Goal: Task Accomplishment & Management: Complete application form

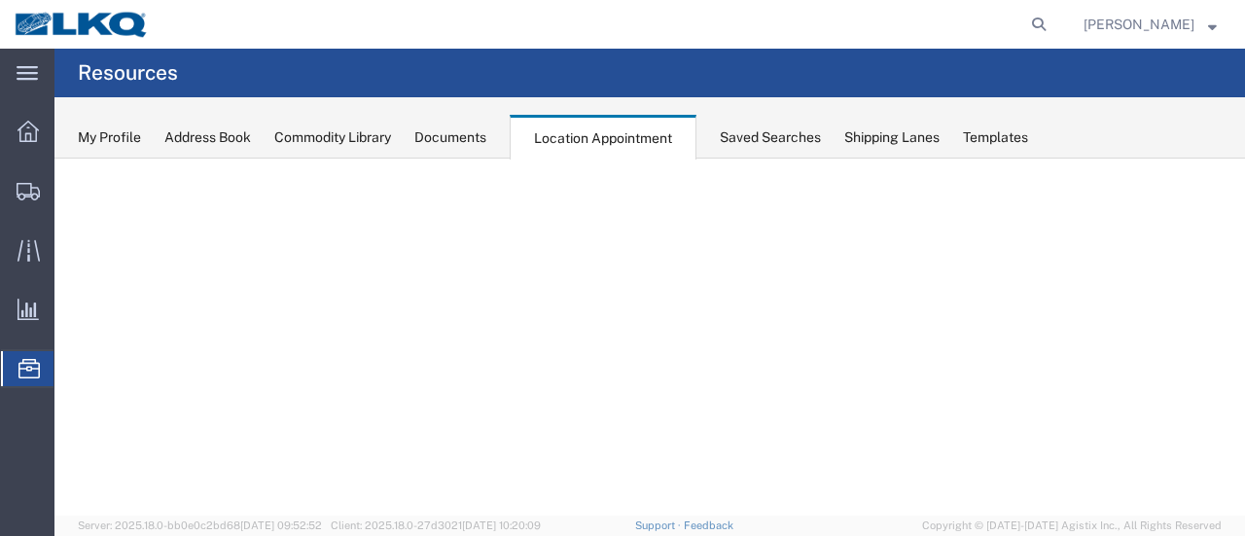
select select "28716"
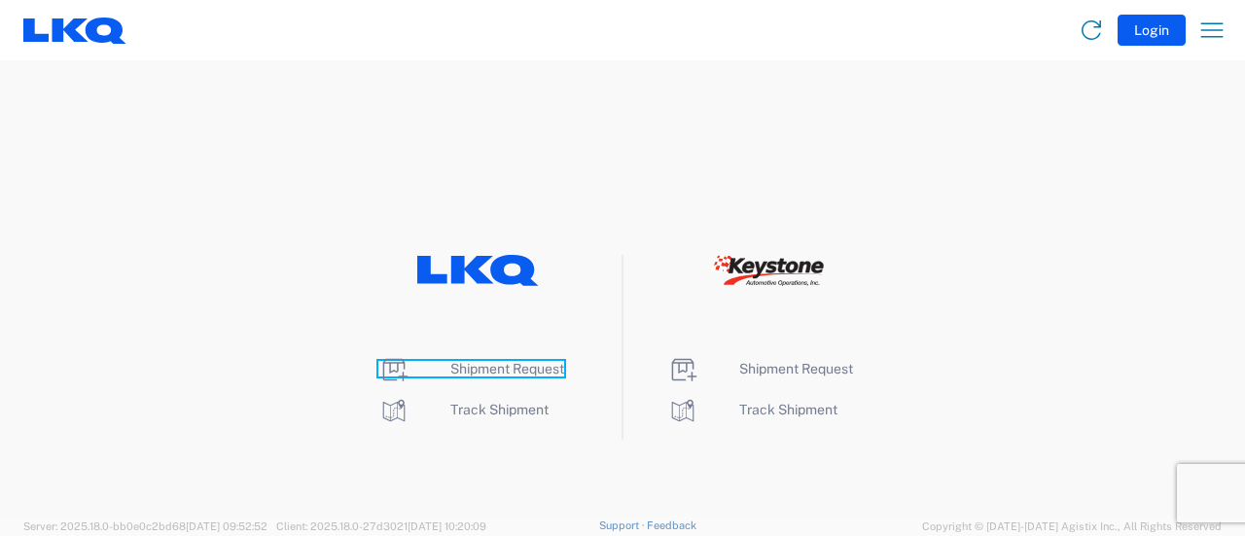
click at [500, 372] on span "Shipment Request" at bounding box center [508, 369] width 114 height 16
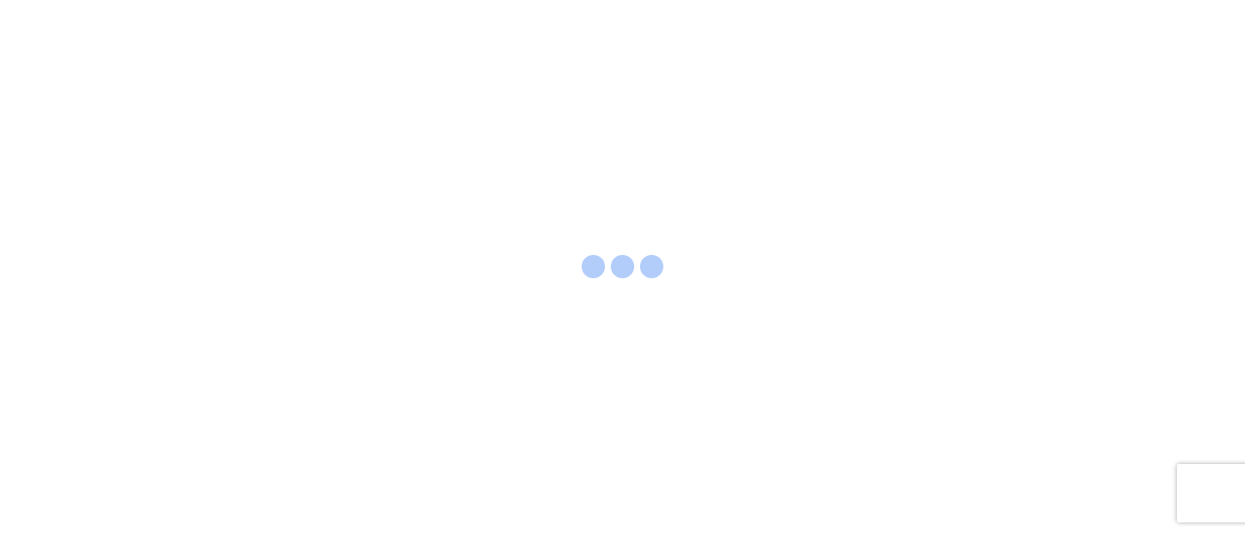
select select "FULL"
select select "LBS"
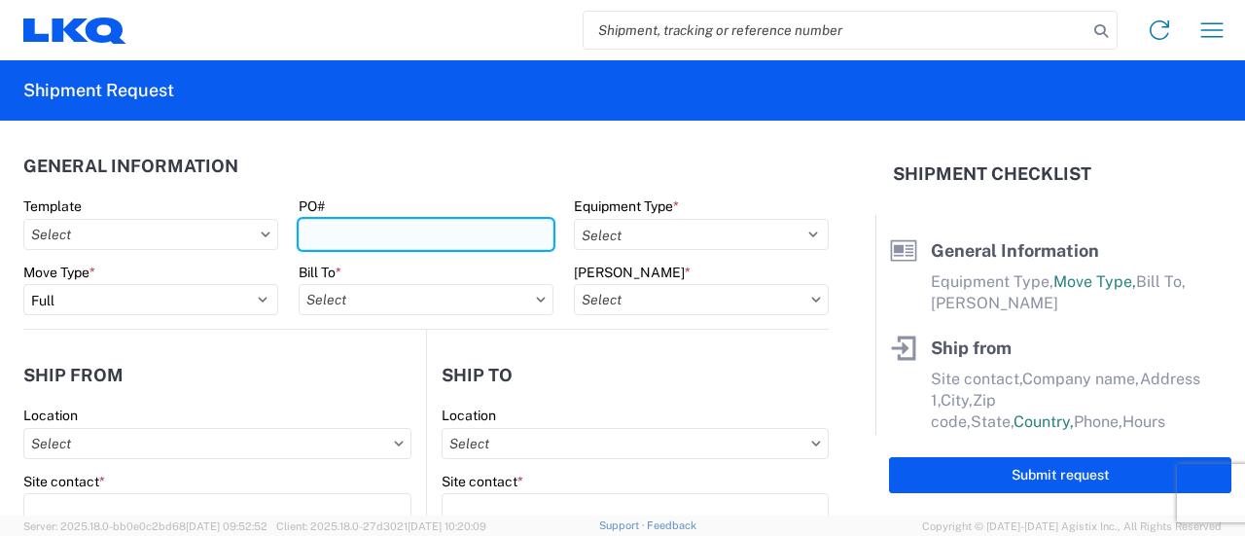
click at [344, 234] on input "PO#" at bounding box center [426, 234] width 255 height 31
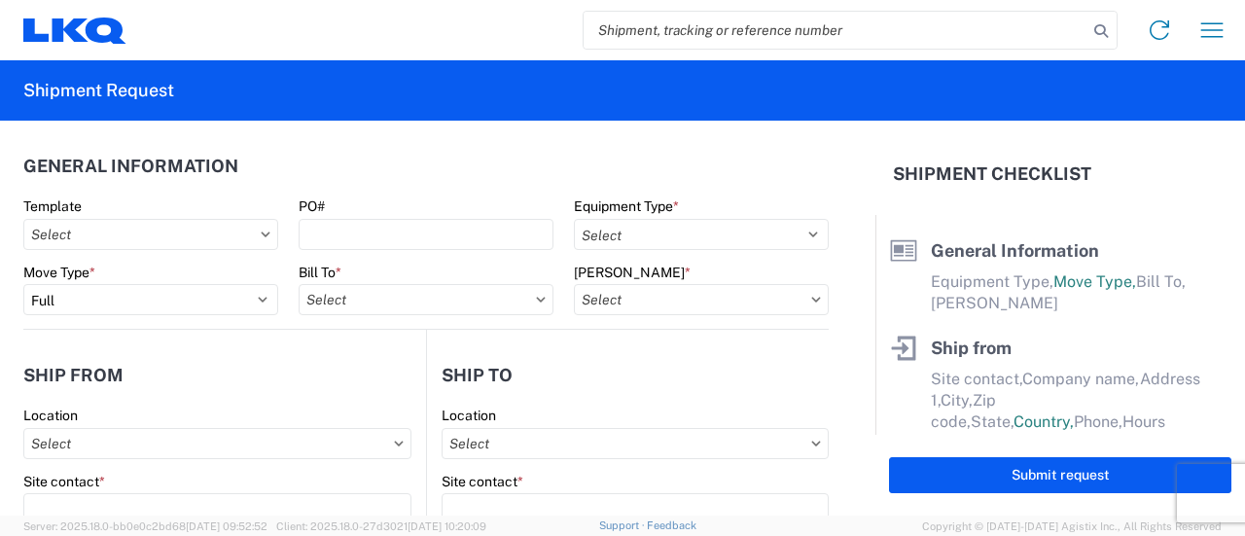
click at [693, 32] on input "search" at bounding box center [836, 30] width 504 height 37
paste input "56731096"
type input "56731096"
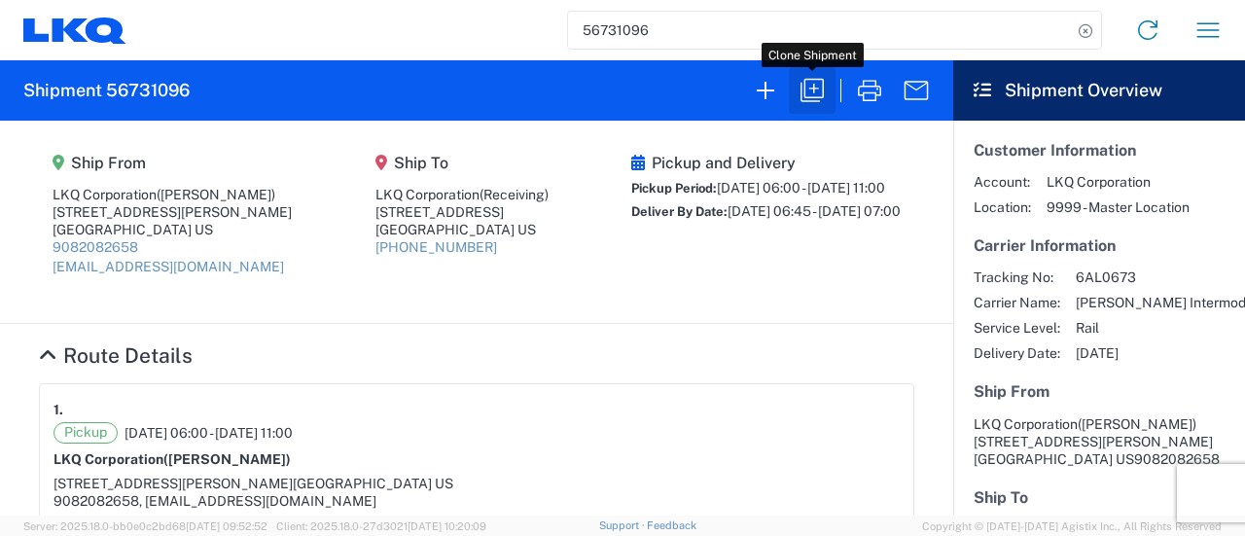
click at [813, 98] on icon "button" at bounding box center [812, 90] width 31 height 31
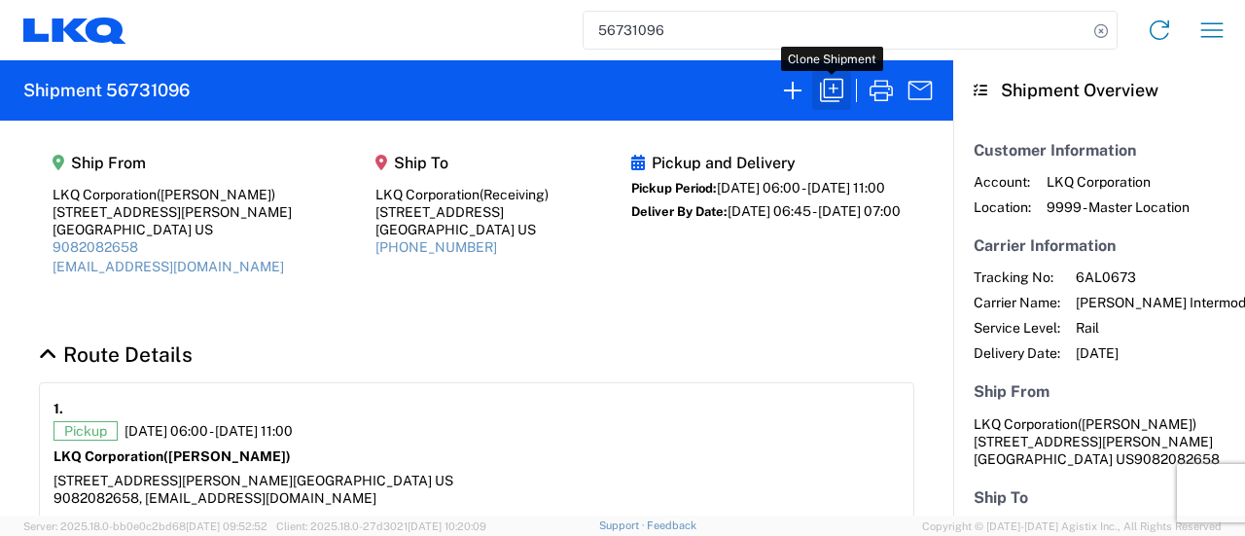
select select "FULL"
select select "US"
select select "LBS"
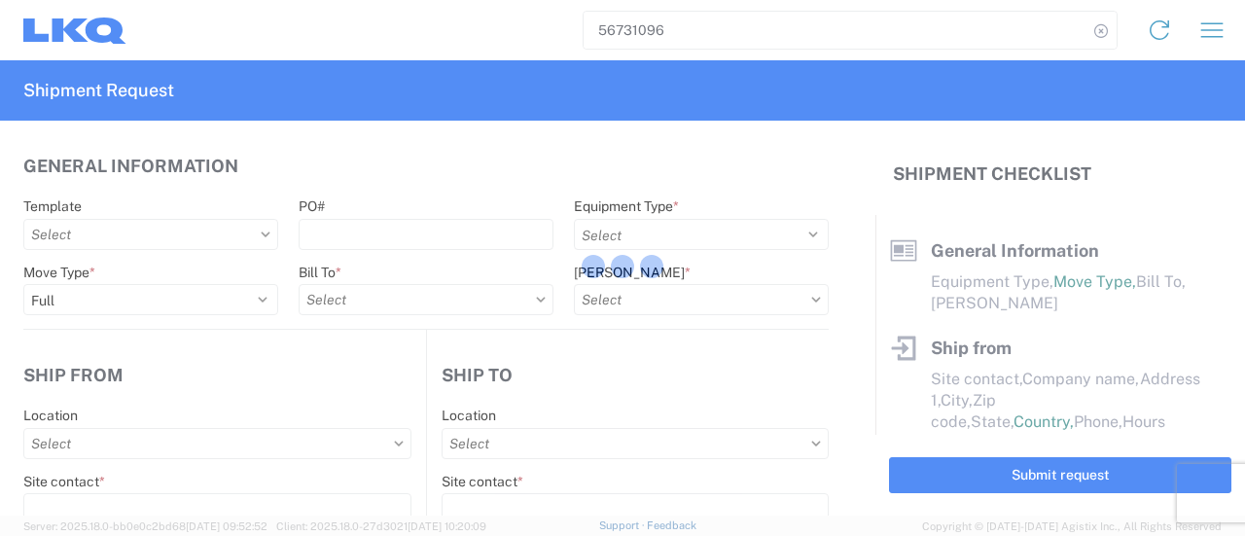
select select "BCAR"
type input "[PERSON_NAME]"
type input "LKQ Corporation"
type input "[STREET_ADDRESS][PERSON_NAME]"
type input "[GEOGRAPHIC_DATA]"
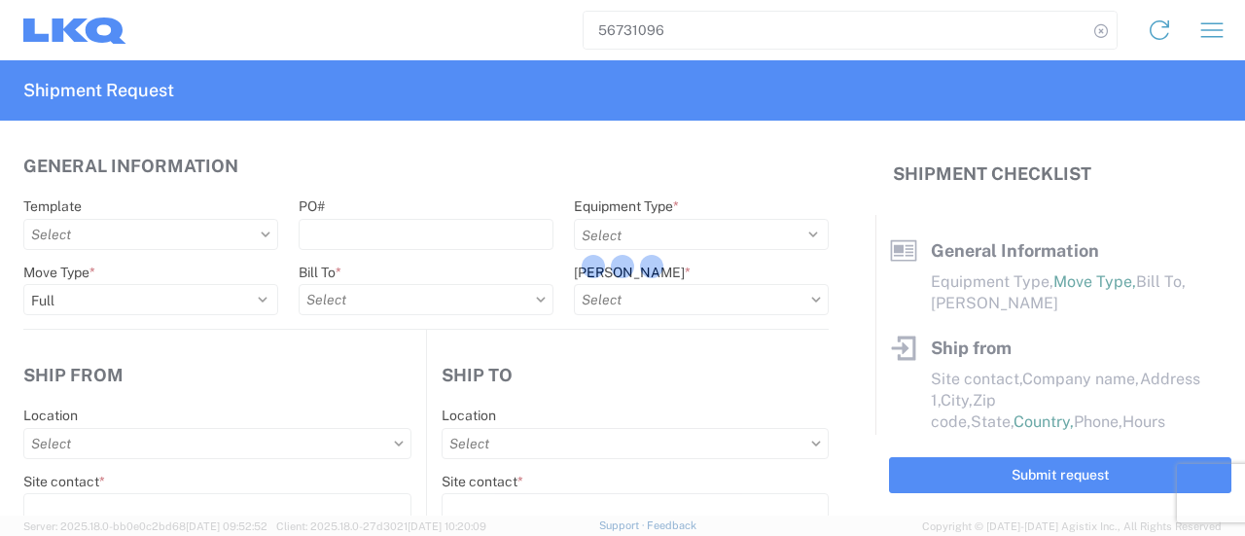
type input "91761"
type input "mxlaureano@lkqcorp.com"
type input "Receiving"
type input "LKQ Corporation"
type input "1710 W Mount Houston Rd"
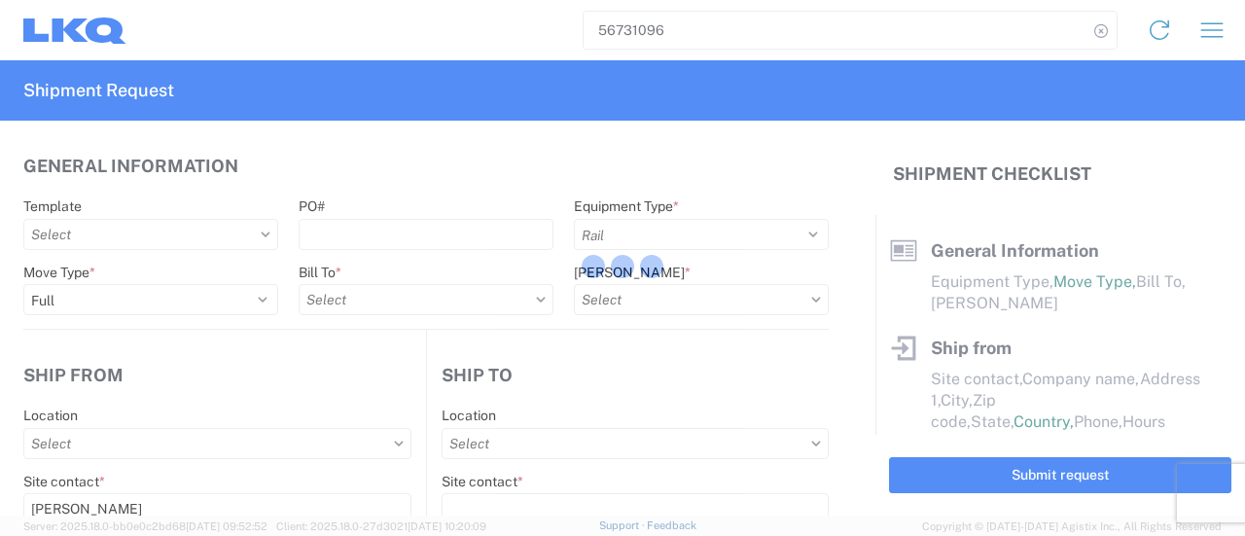
type input "Houston"
type input "77038"
type input "Manuel Laureano"
type input "mxlaureano@lkqcorp.com"
type input "9082082658"
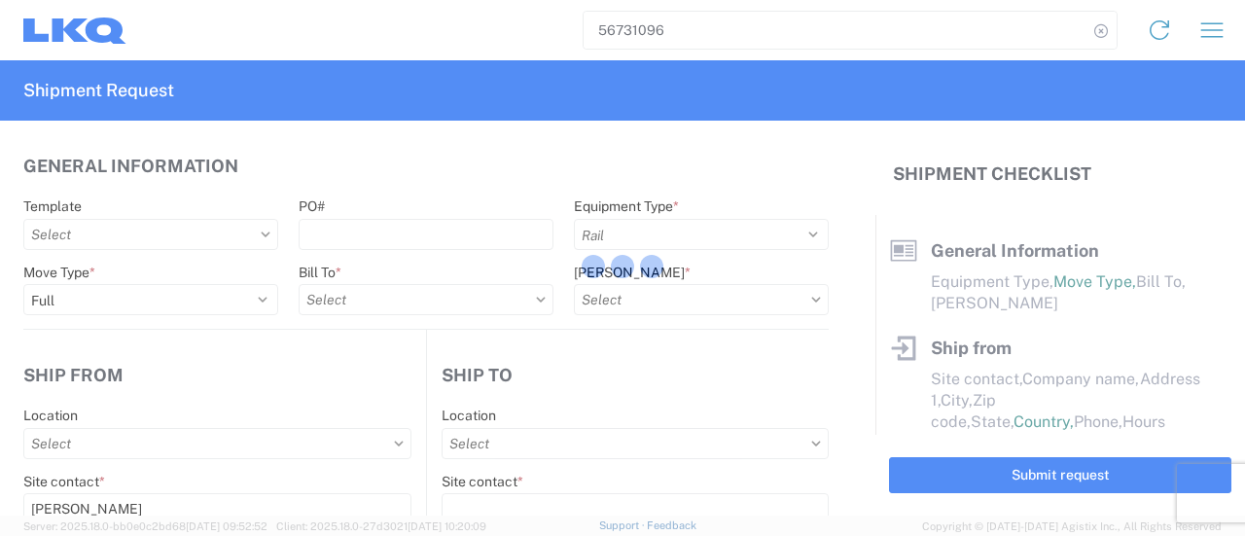
type input "2025-09-08"
type input "2025-09-15"
type input "42500"
type input "Engines, Transmissions"
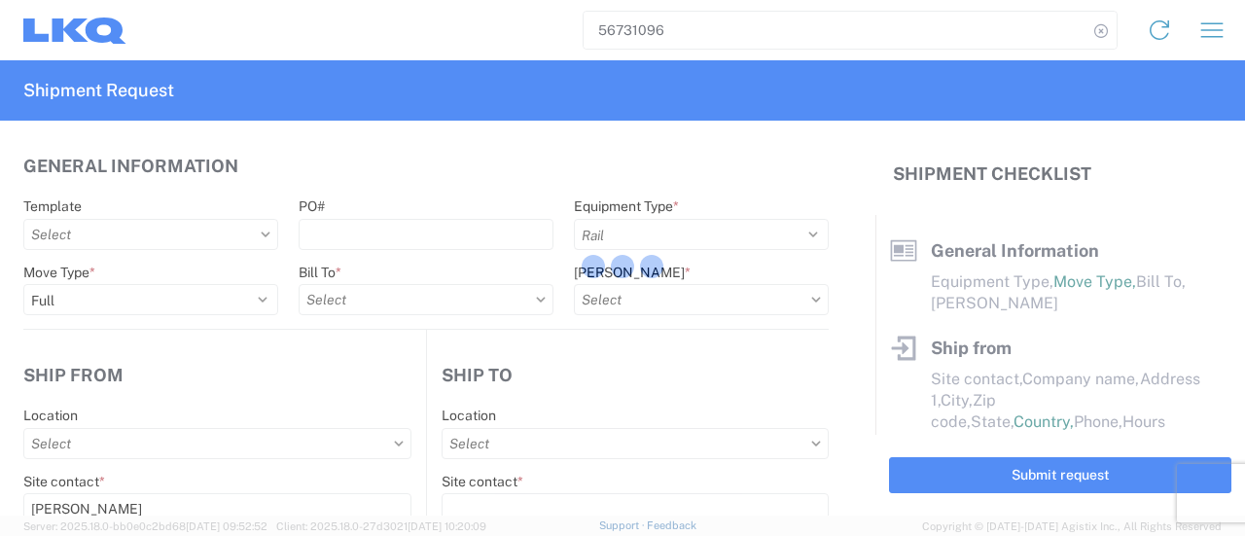
type input "30"
type input "0"
select select "US"
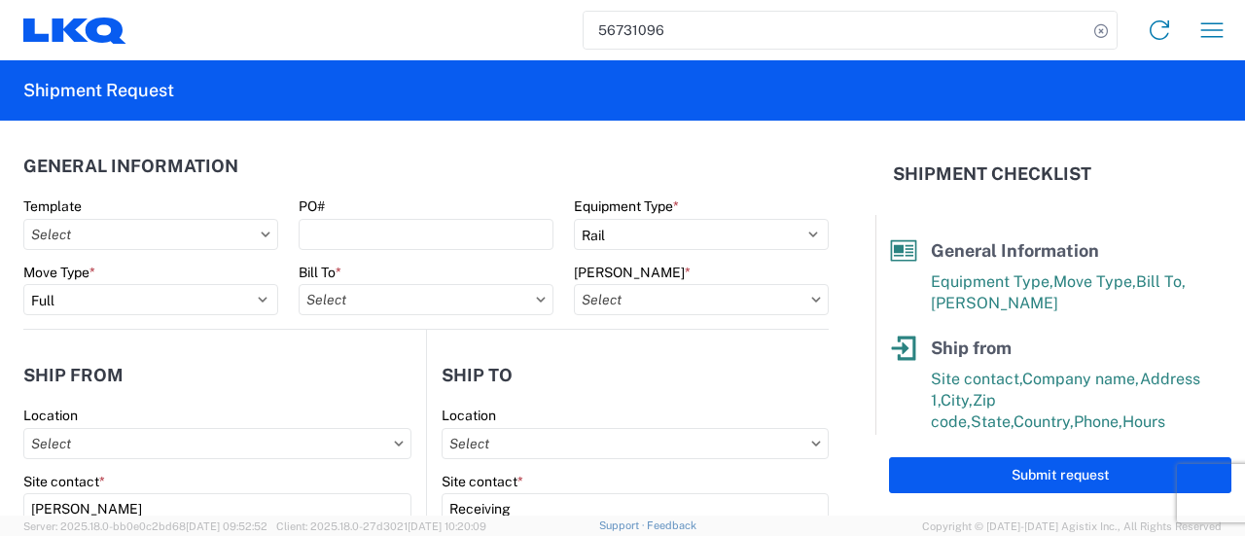
type input "1769 - California Core"
type input "1769-6300-66000-0000 - 1769 Freight Out"
type input "1769 - California Core"
type input "1760 - LKQ Best Core"
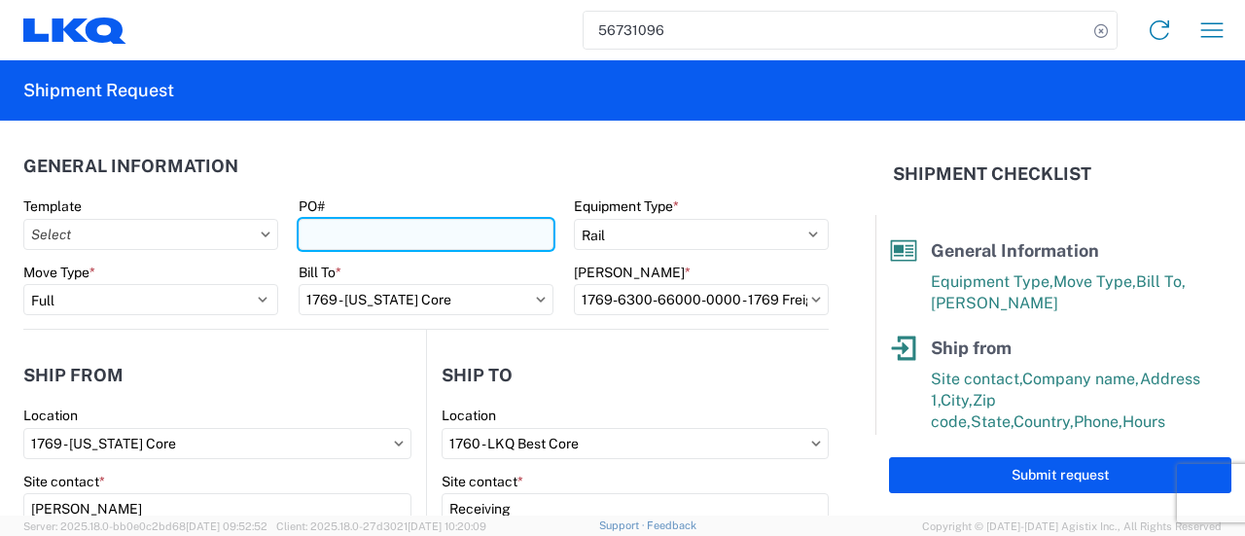
paste input "houston extra 236"
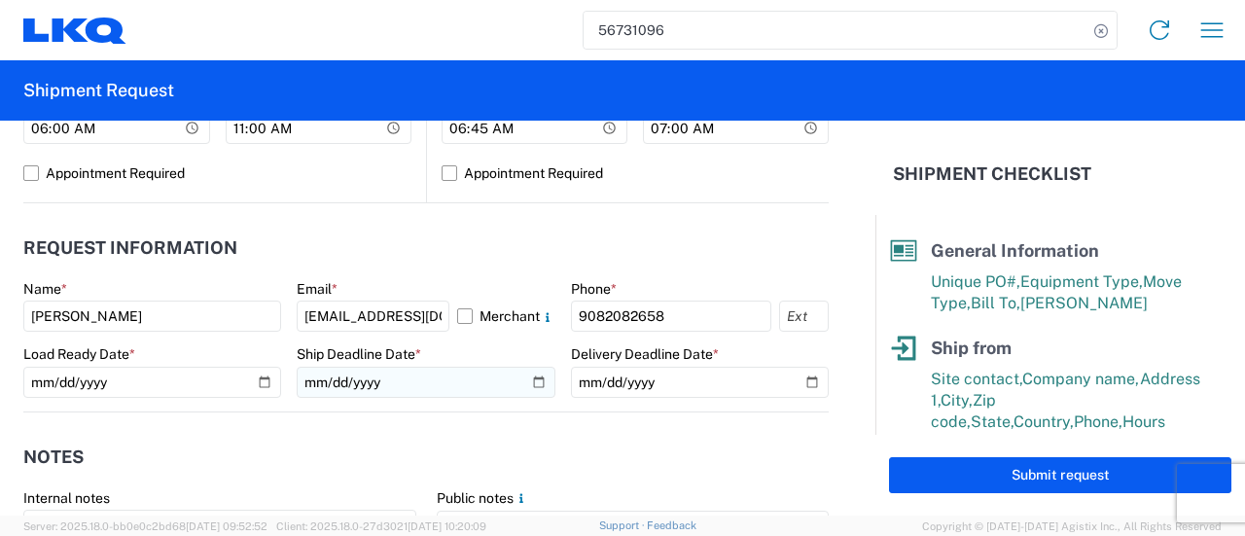
scroll to position [973, 0]
type input "houston extra 237"
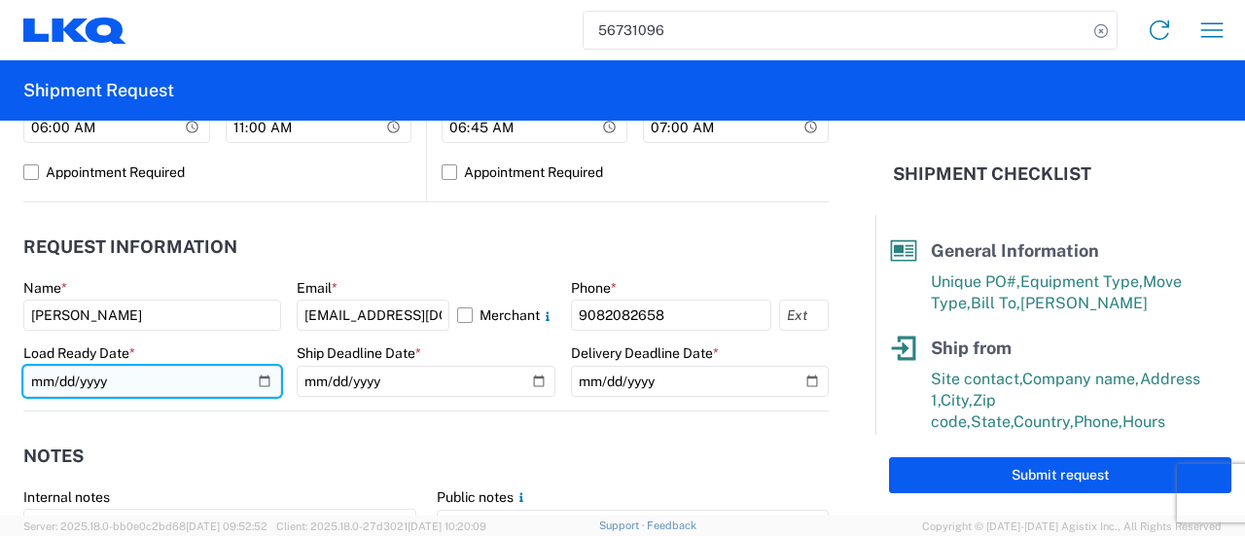
click at [253, 381] on input "2025-09-08" at bounding box center [152, 381] width 258 height 31
type input "2025-09-10"
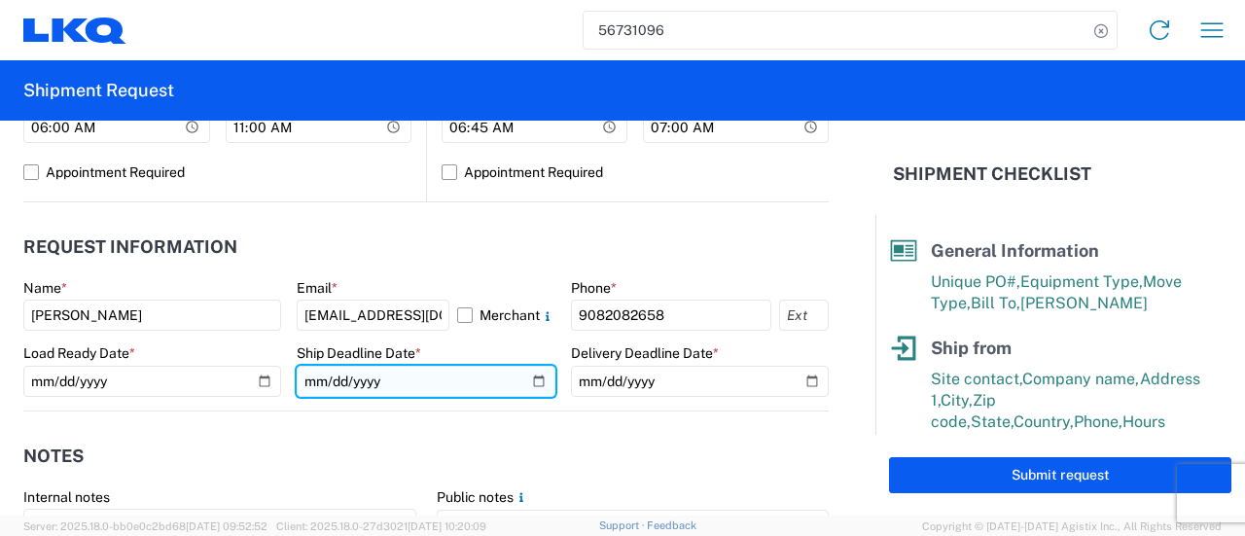
click at [530, 380] on input "2025-09-08" at bounding box center [426, 381] width 258 height 31
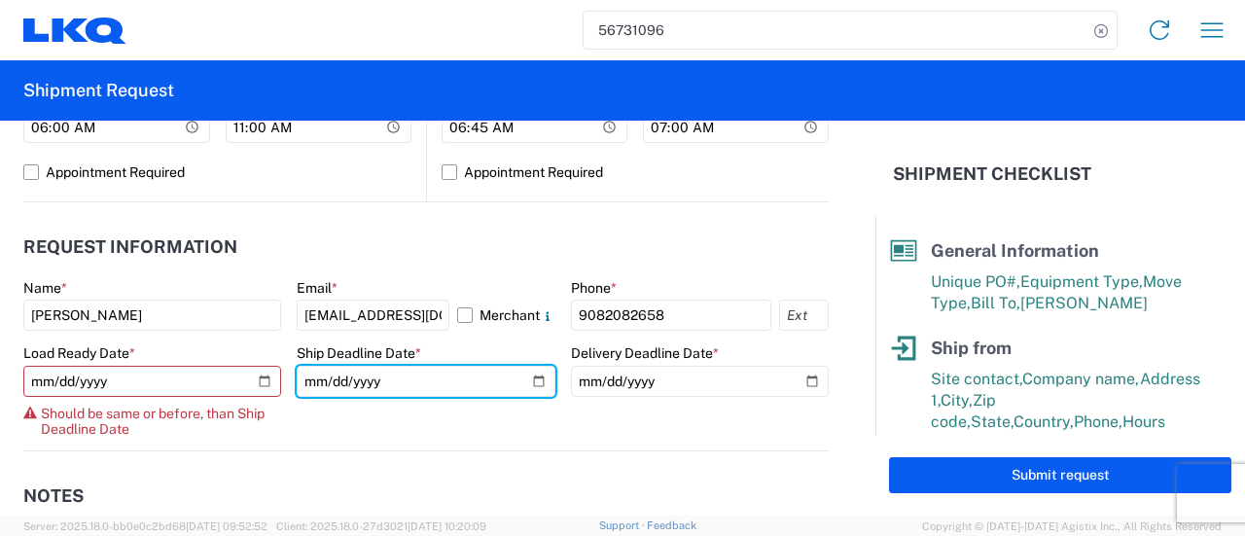
type input "2025-09-10"
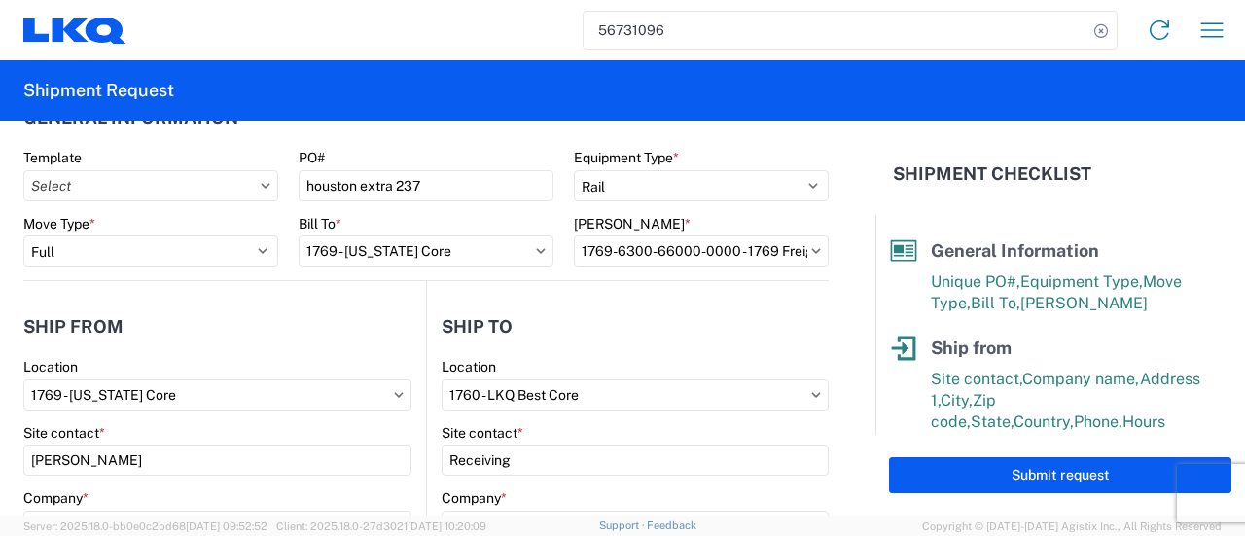
scroll to position [0, 0]
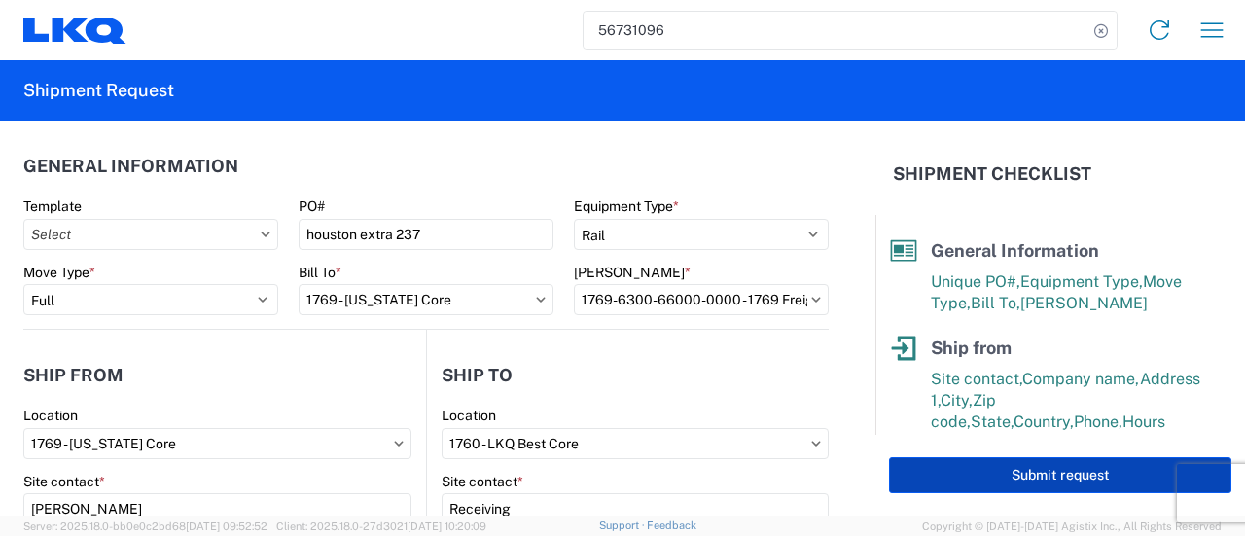
click at [957, 486] on button "Submit request" at bounding box center [1060, 475] width 343 height 36
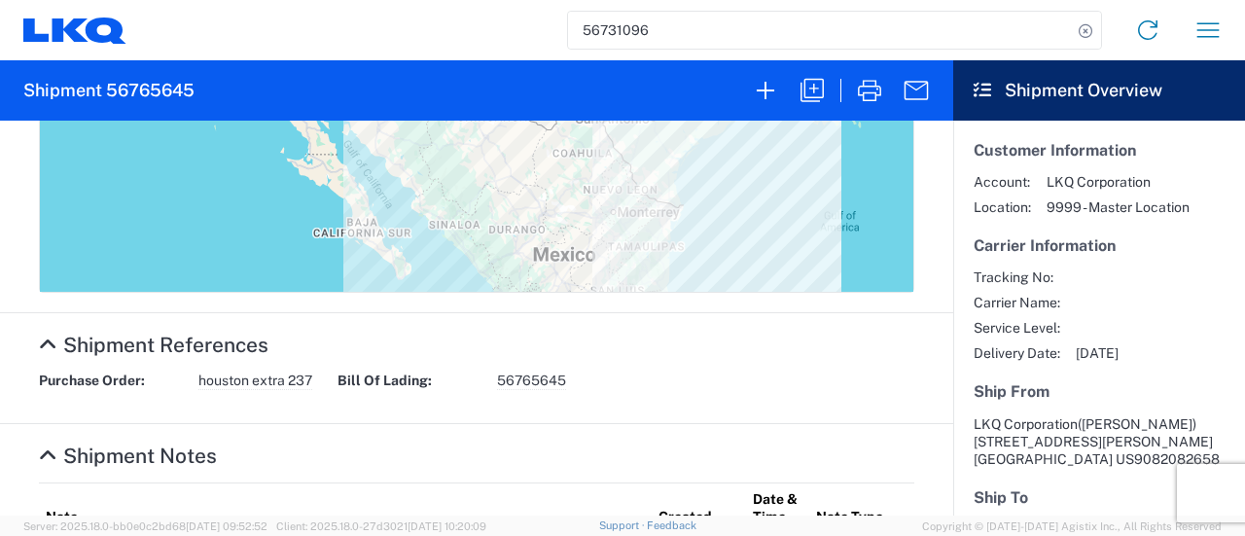
scroll to position [835, 0]
